Goal: Task Accomplishment & Management: Manage account settings

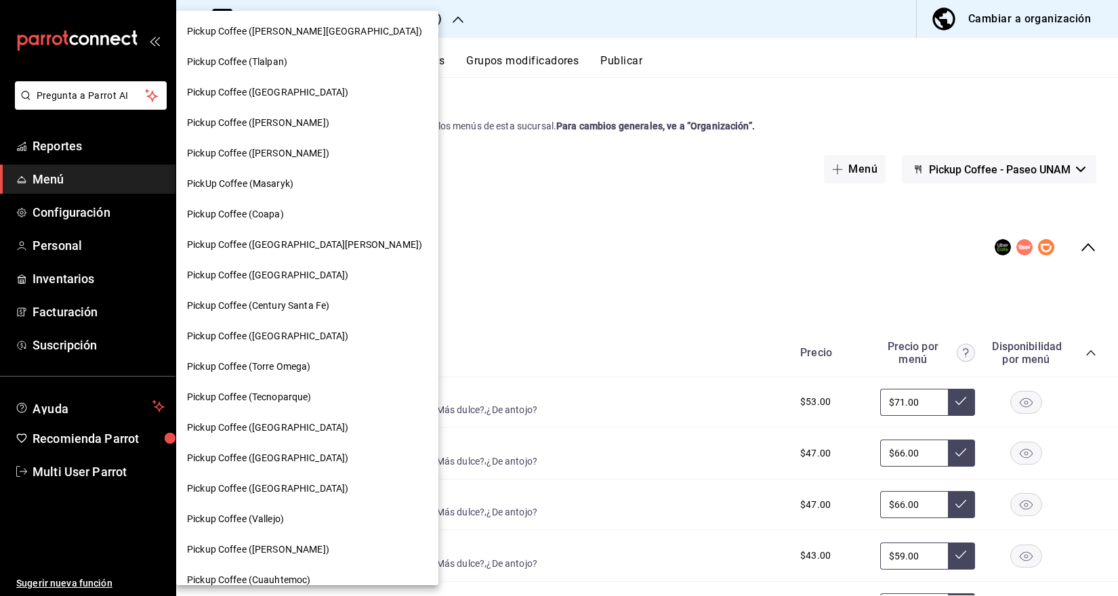
click at [286, 264] on div "Pickup Coffee ([GEOGRAPHIC_DATA])" at bounding box center [307, 275] width 262 height 30
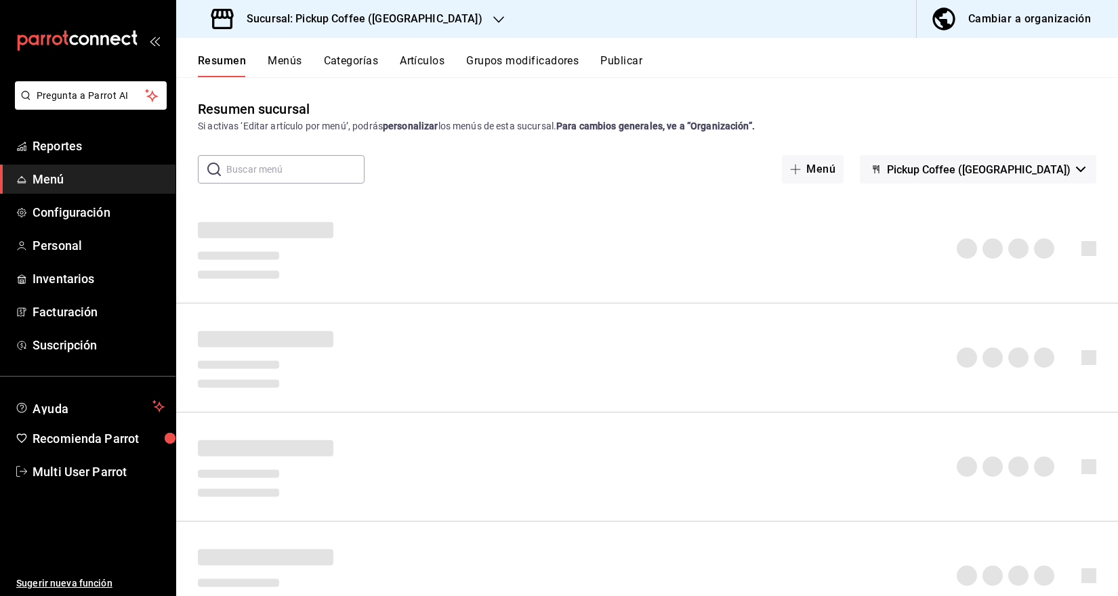
click at [49, 182] on span "Menú" at bounding box center [99, 179] width 132 height 18
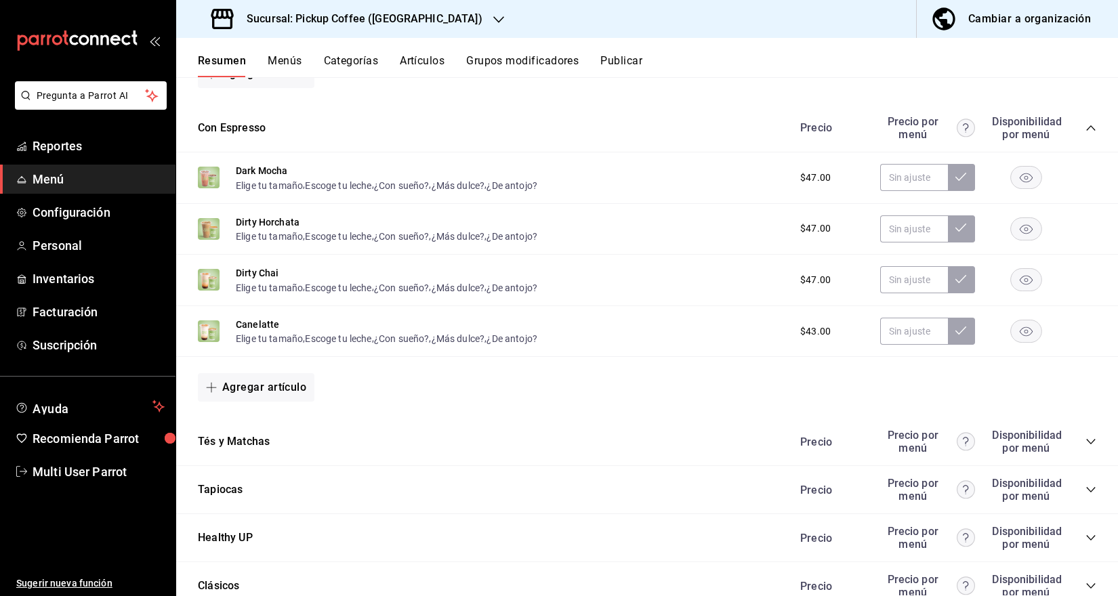
scroll to position [793, 0]
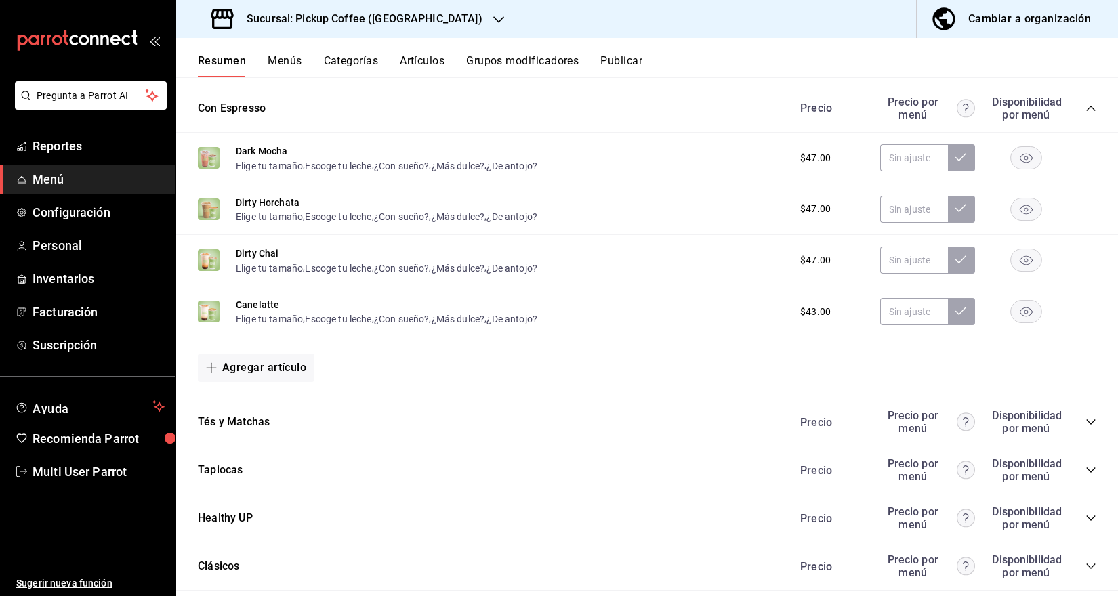
click at [1085, 472] on icon "collapse-category-row" at bounding box center [1090, 470] width 11 height 11
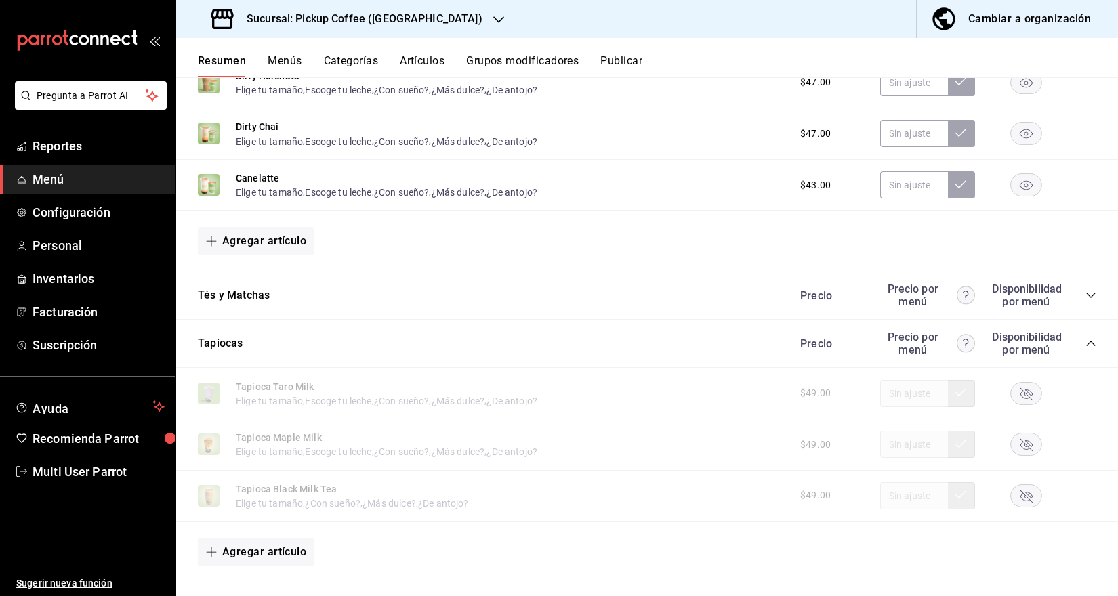
scroll to position [1003, 0]
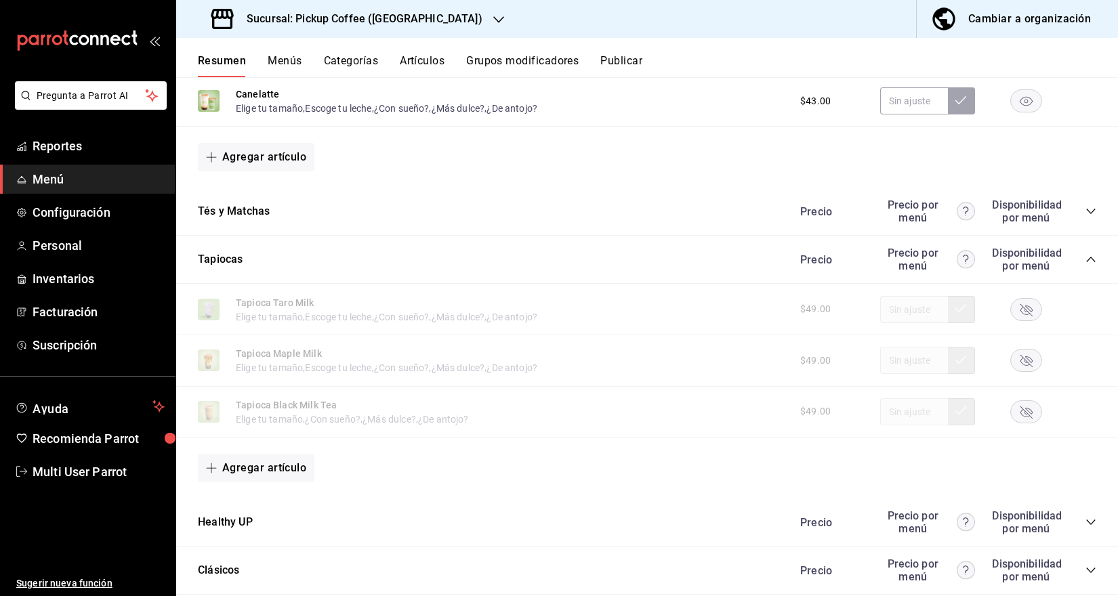
click at [1031, 307] on rect "button" at bounding box center [1026, 309] width 31 height 22
click at [1023, 362] on rect "button" at bounding box center [1026, 361] width 31 height 22
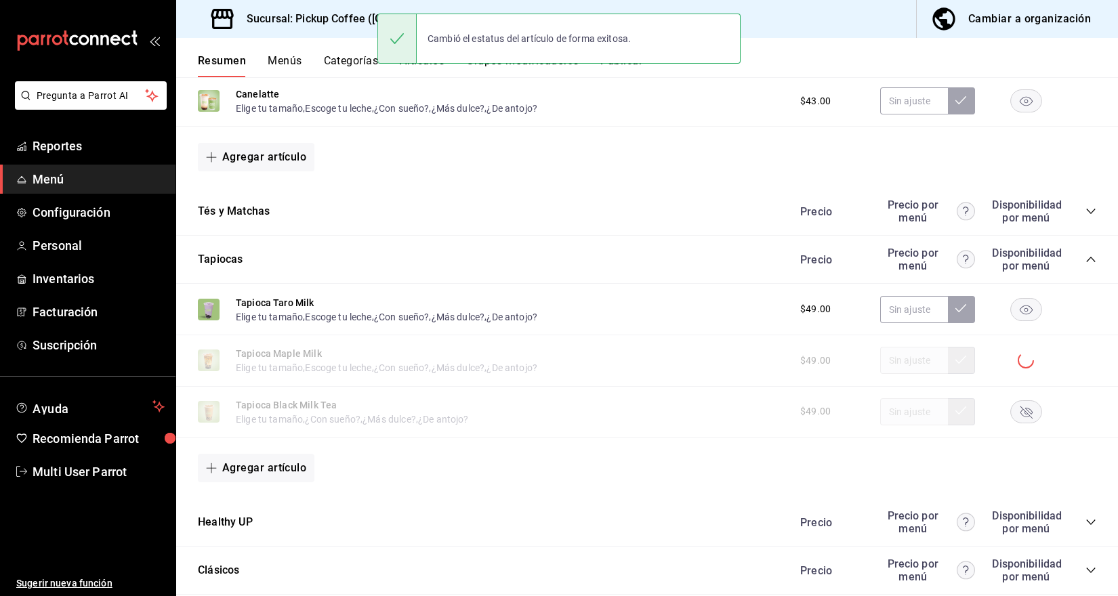
click at [1024, 407] on rect "button" at bounding box center [1026, 411] width 31 height 22
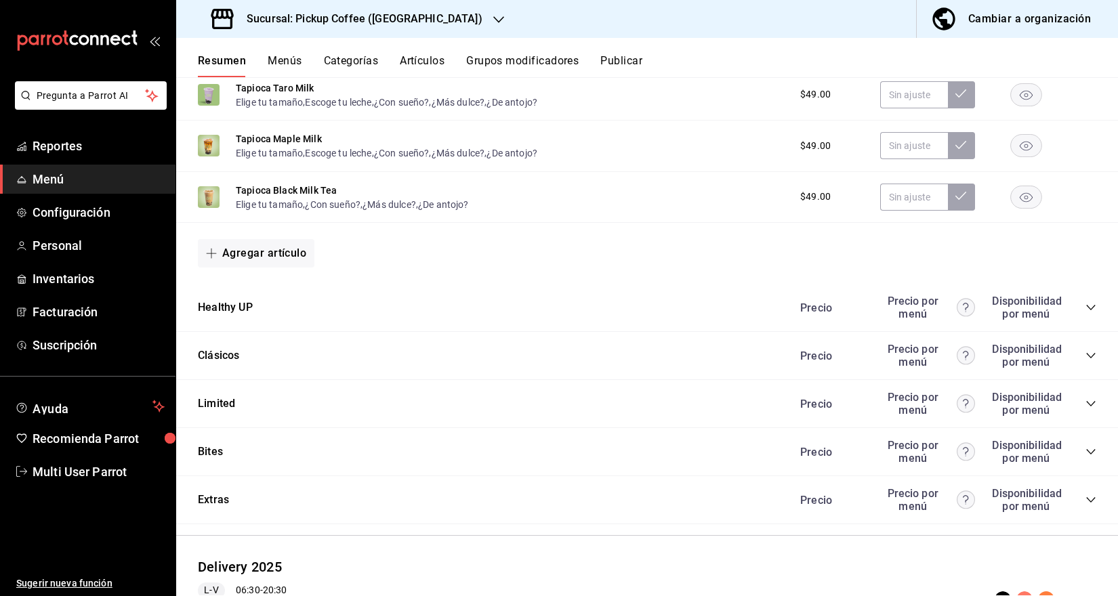
scroll to position [1314, 0]
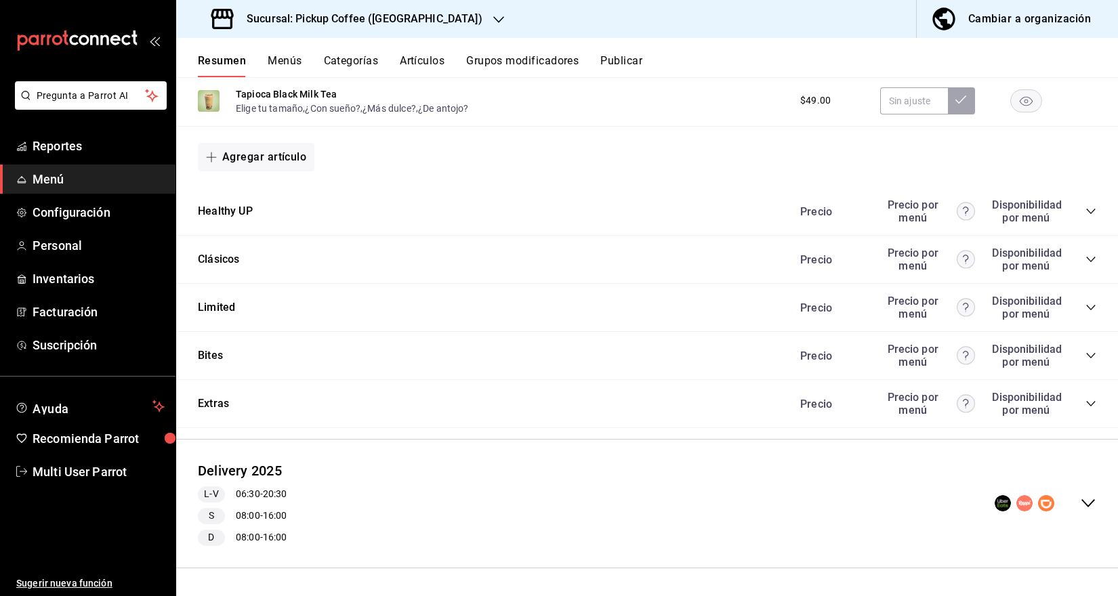
click at [1093, 410] on div "Precio Precio por menú Disponibilidad por menú" at bounding box center [941, 404] width 310 height 26
click at [1089, 400] on icon "collapse-category-row" at bounding box center [1090, 403] width 11 height 11
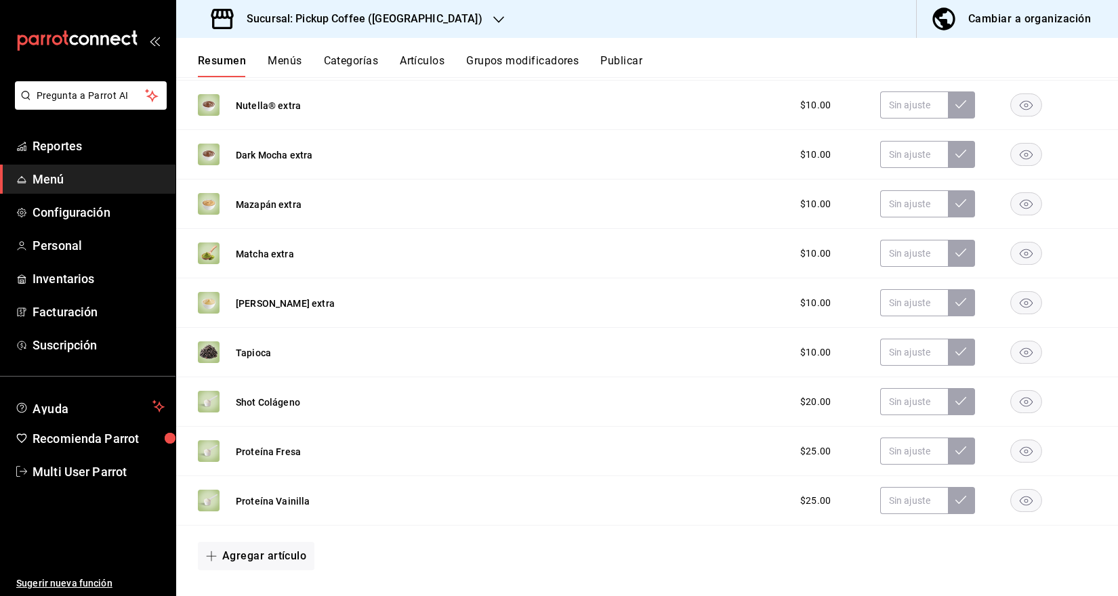
scroll to position [1862, 0]
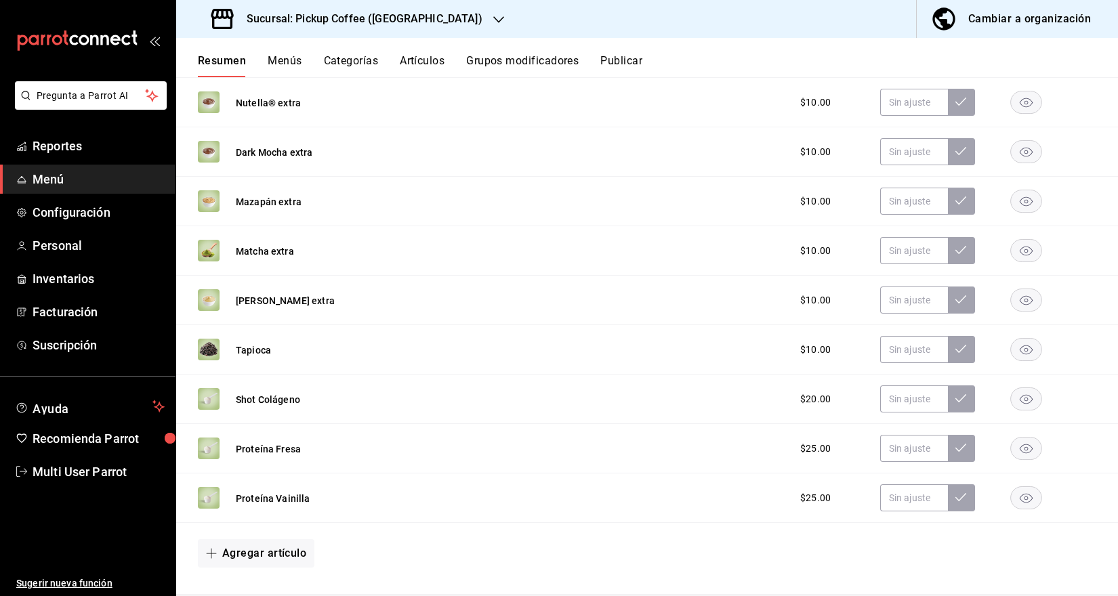
click at [1032, 347] on rect "button" at bounding box center [1026, 350] width 31 height 22
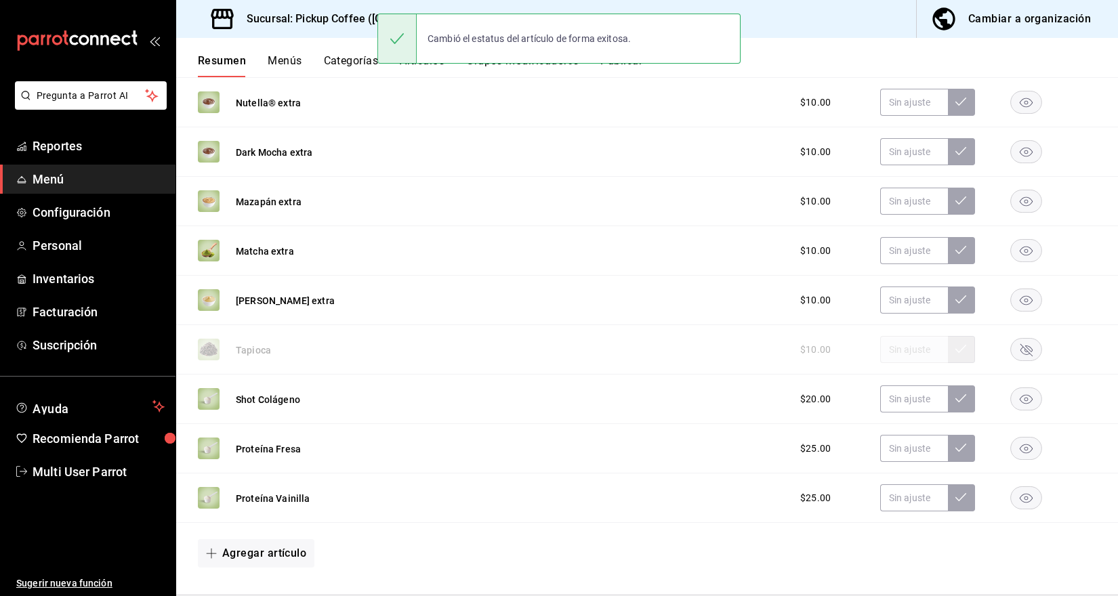
click at [1028, 352] on icon "button" at bounding box center [1026, 350] width 12 height 12
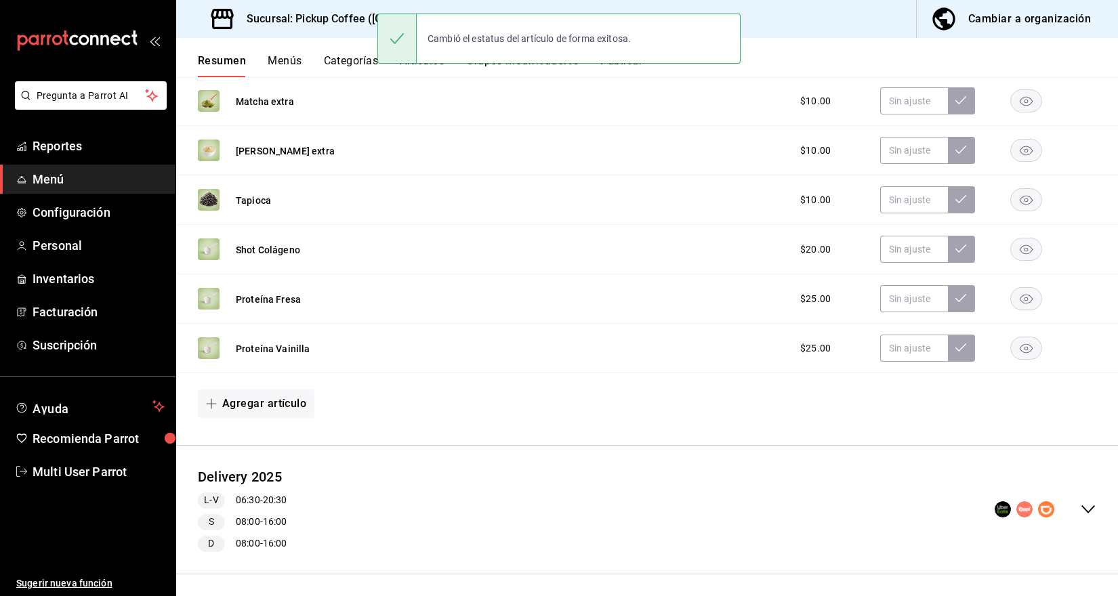
scroll to position [2018, 0]
